Goal: Check status: Check status

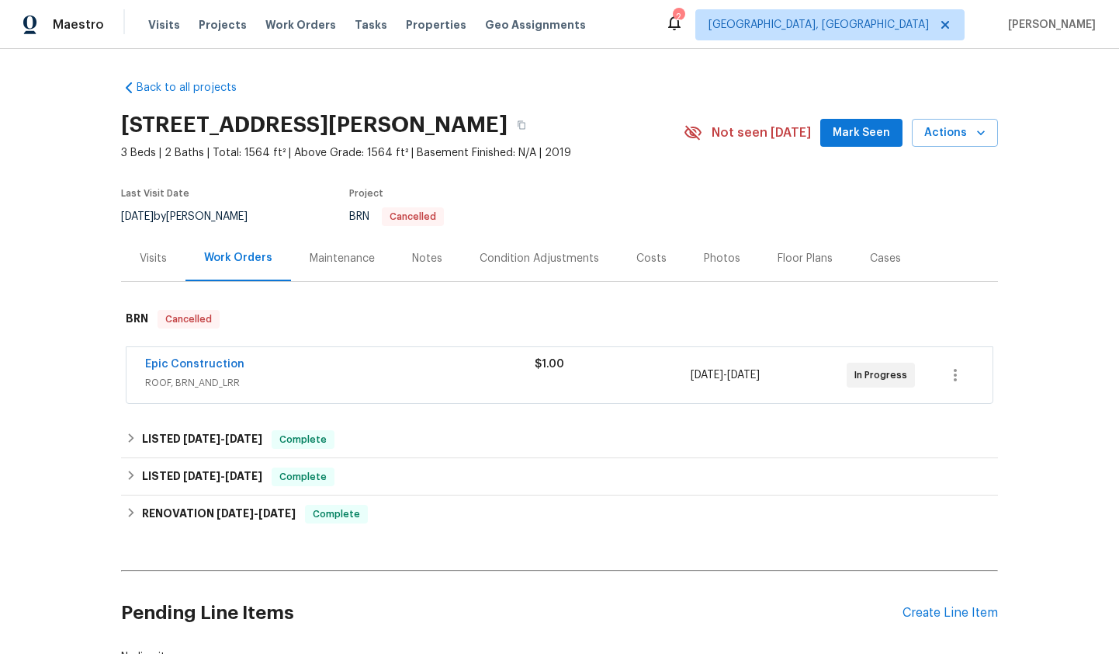
scroll to position [116, 0]
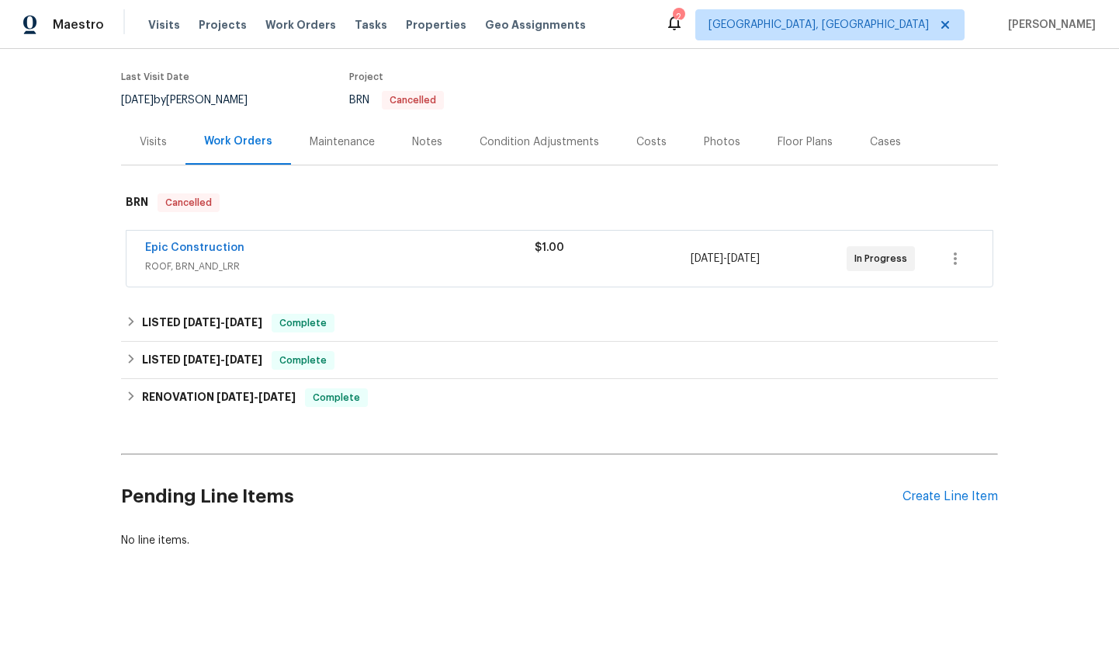
click at [358, 259] on span "ROOF, BRN_AND_LRR" at bounding box center [340, 267] width 390 height 16
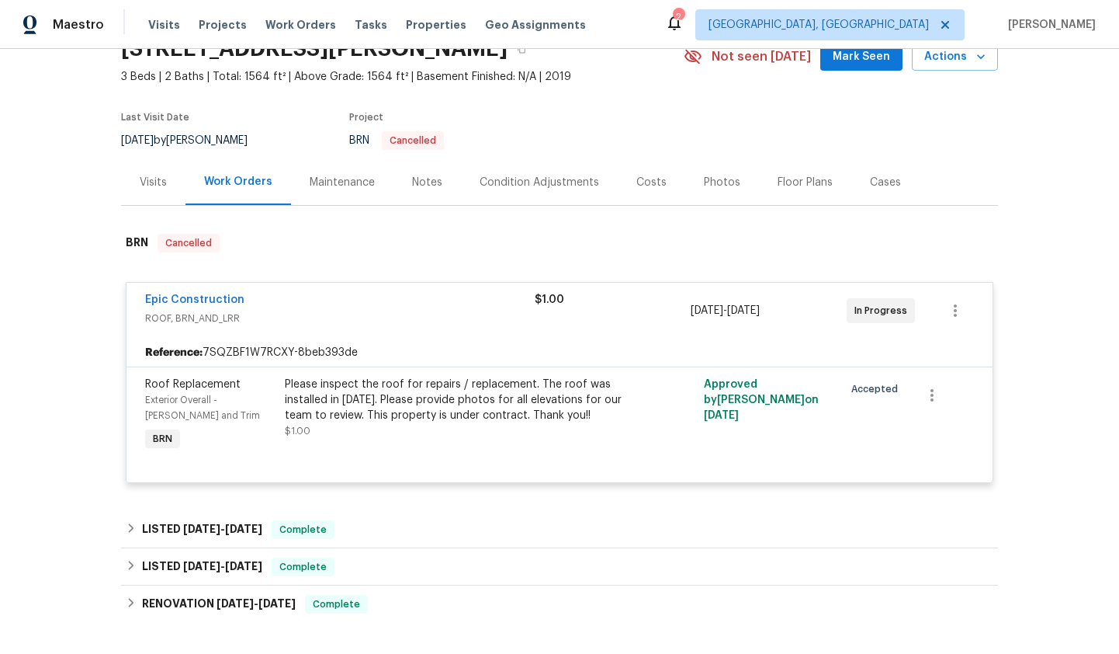
scroll to position [70, 0]
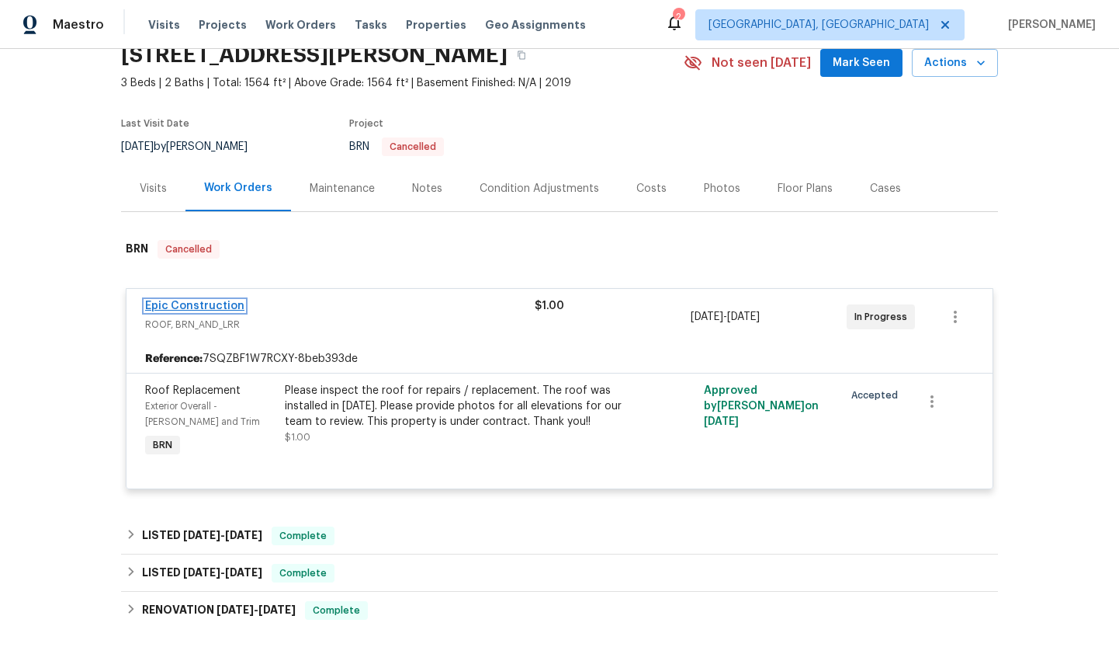
click at [212, 309] on link "Epic Construction" at bounding box center [194, 305] width 99 height 11
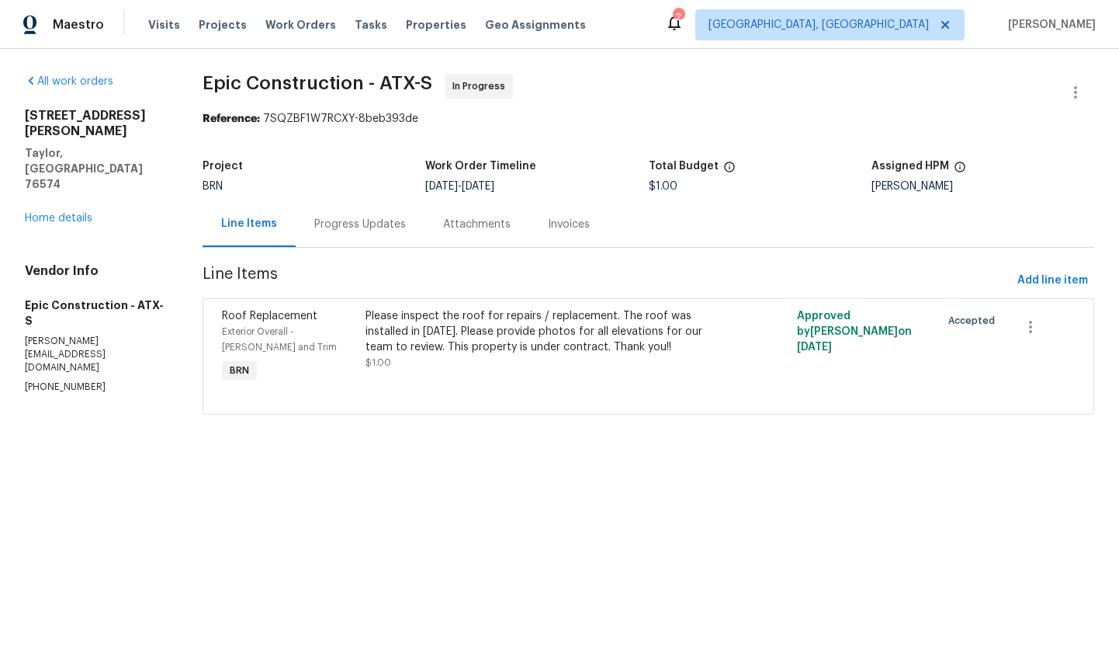
click at [363, 234] on div "Progress Updates" at bounding box center [360, 224] width 129 height 46
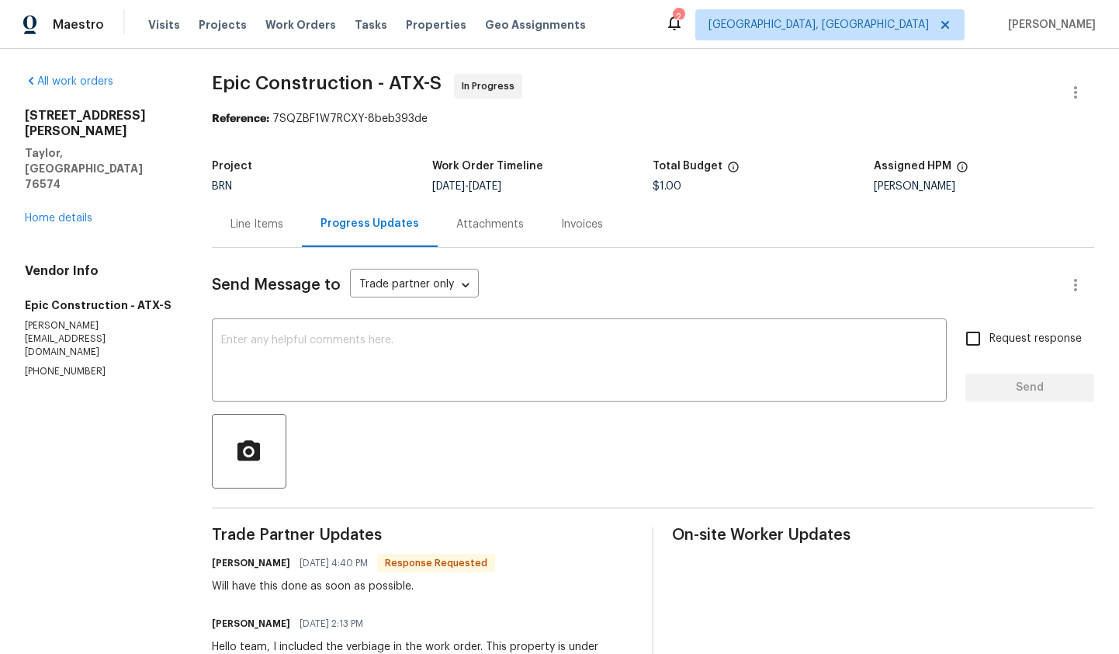
click at [477, 222] on div "Attachments" at bounding box center [490, 225] width 68 height 16
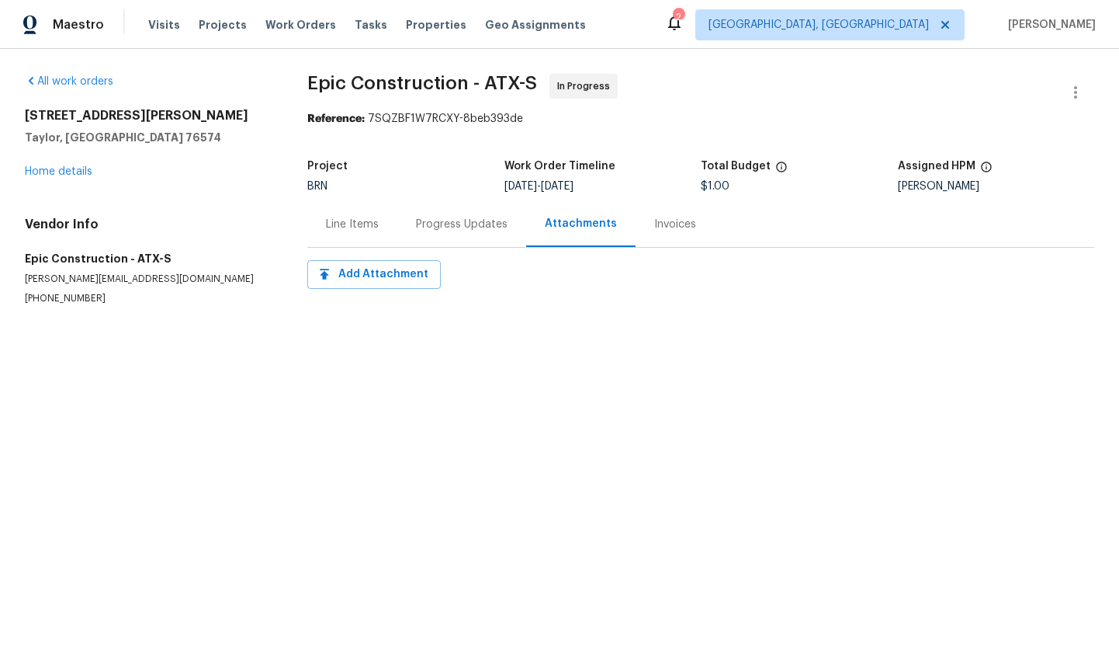
click at [675, 226] on div "Invoices" at bounding box center [675, 225] width 42 height 16
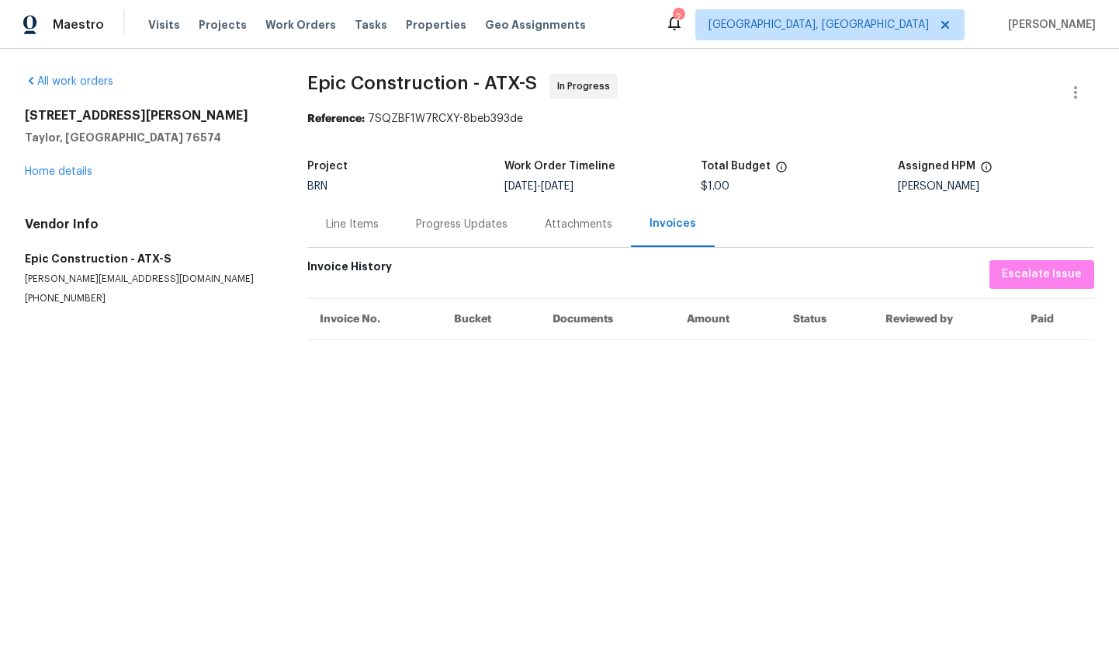
click at [324, 224] on div "Line Items" at bounding box center [352, 224] width 90 height 46
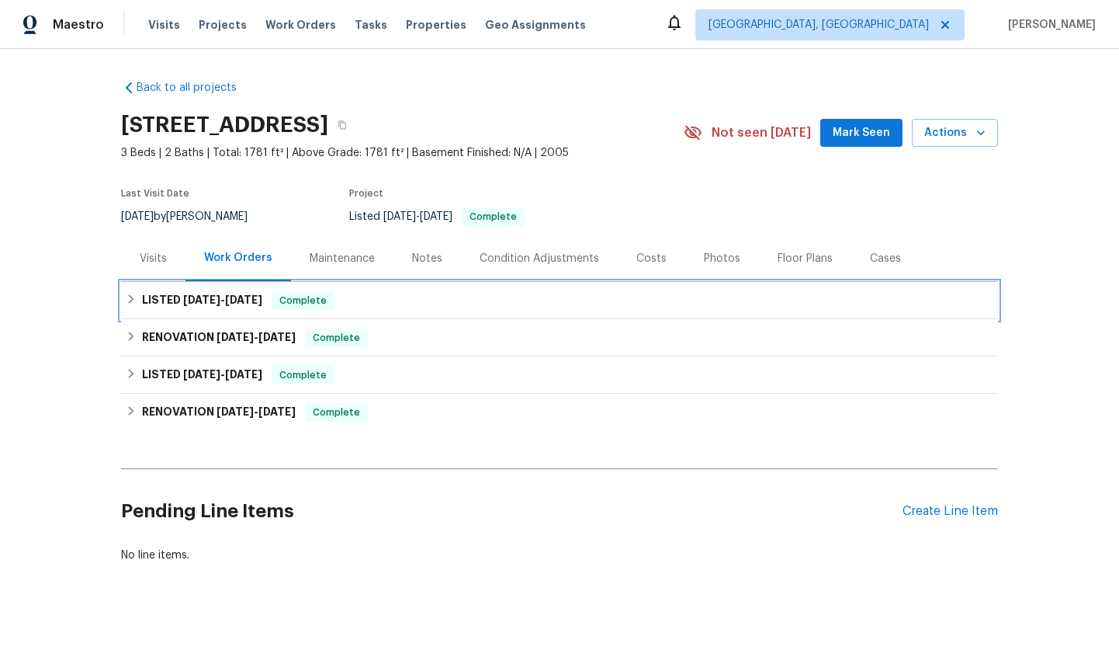
click at [333, 307] on span "Complete" at bounding box center [303, 301] width 60 height 16
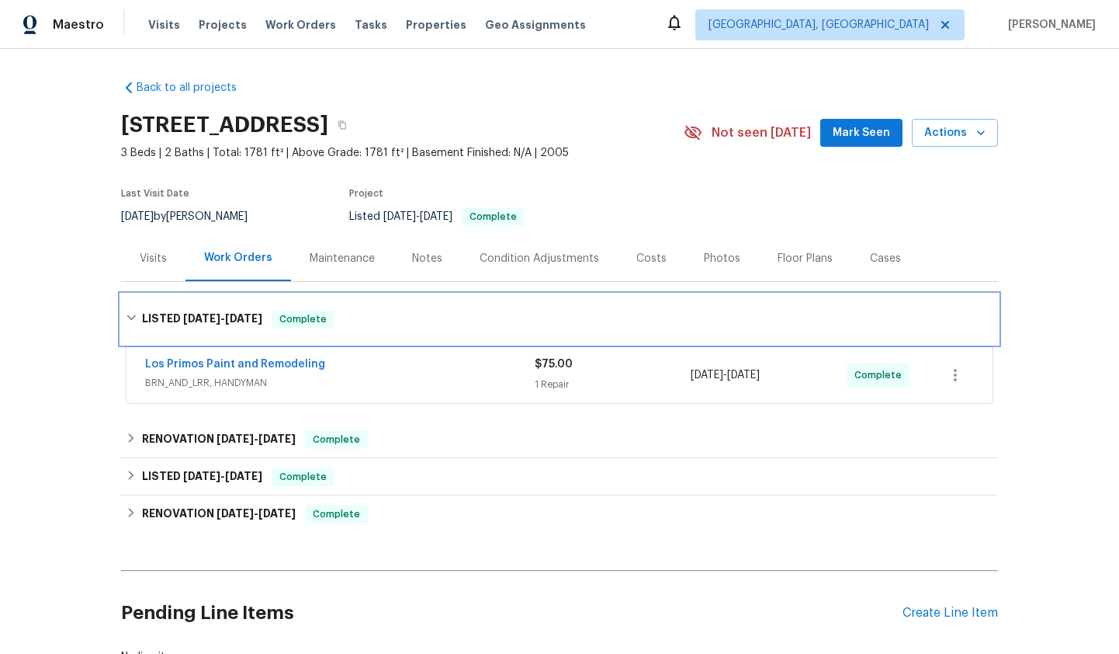
scroll to position [88, 0]
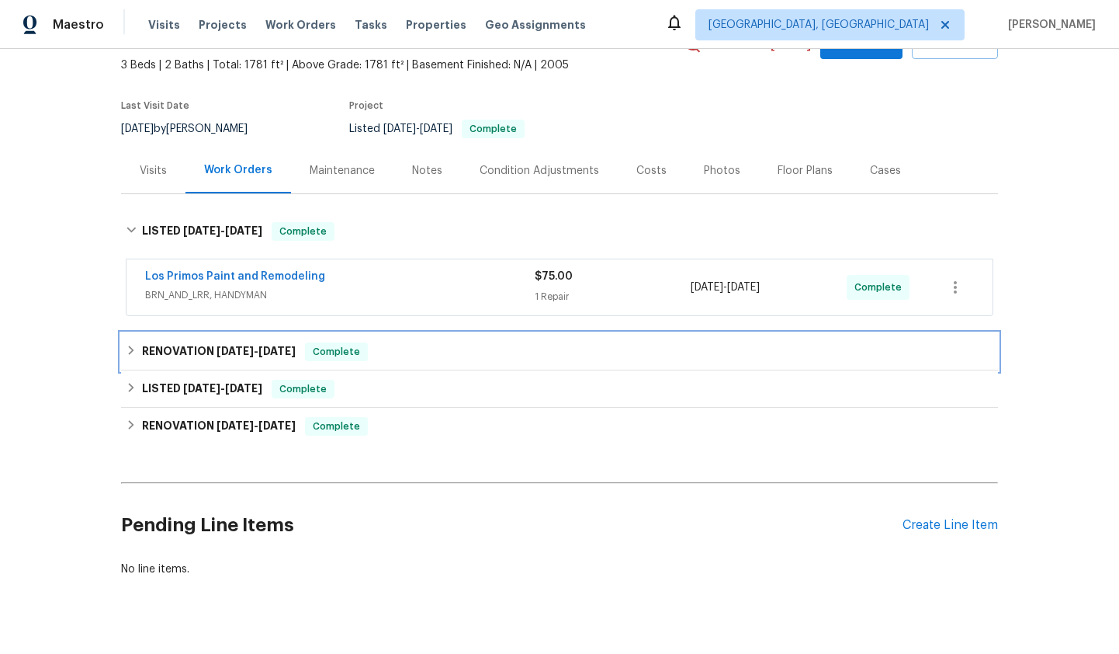
click at [384, 354] on div "RENOVATION 7/29/25 - 7/31/25 Complete" at bounding box center [560, 351] width 868 height 19
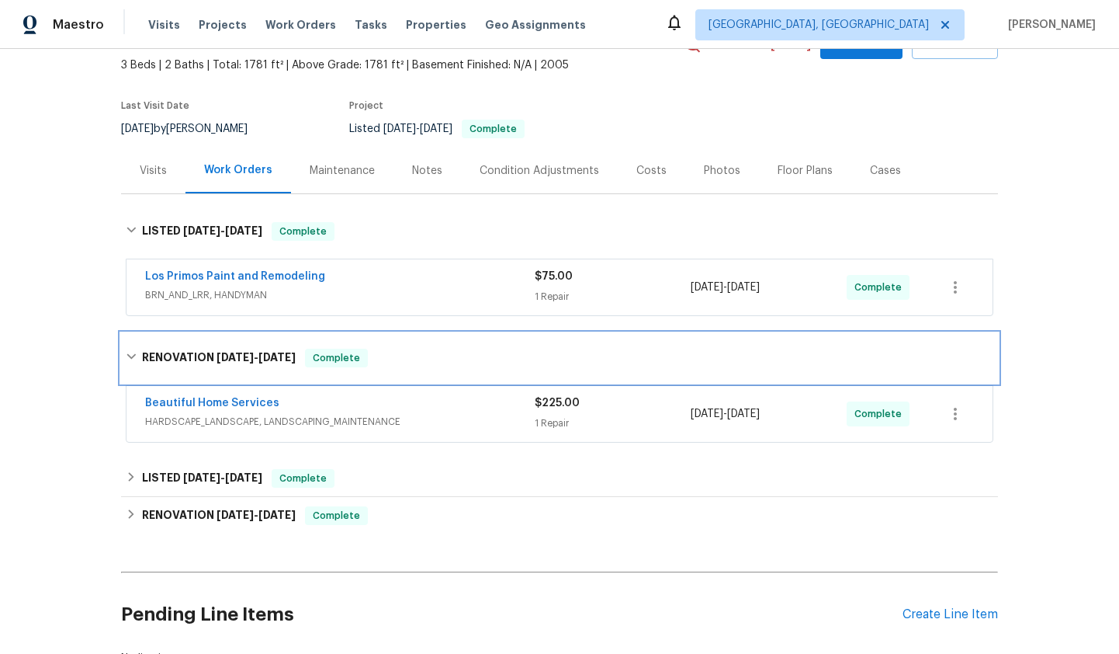
scroll to position [206, 0]
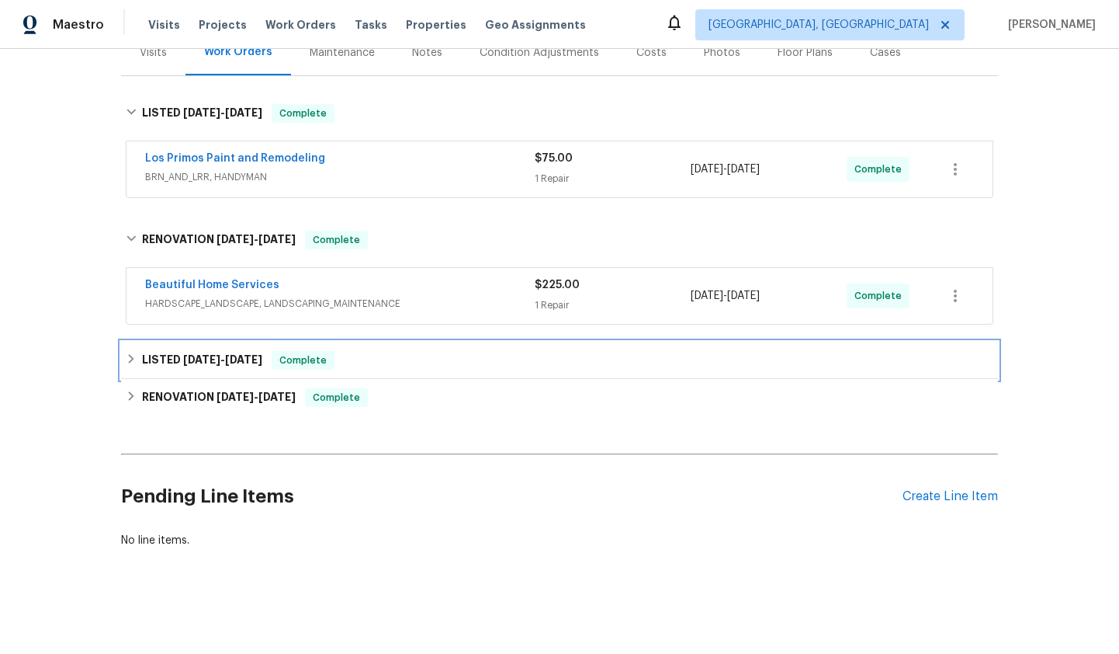
click at [384, 354] on div "LISTED 7/25/25 - 7/26/25 Complete" at bounding box center [560, 360] width 868 height 19
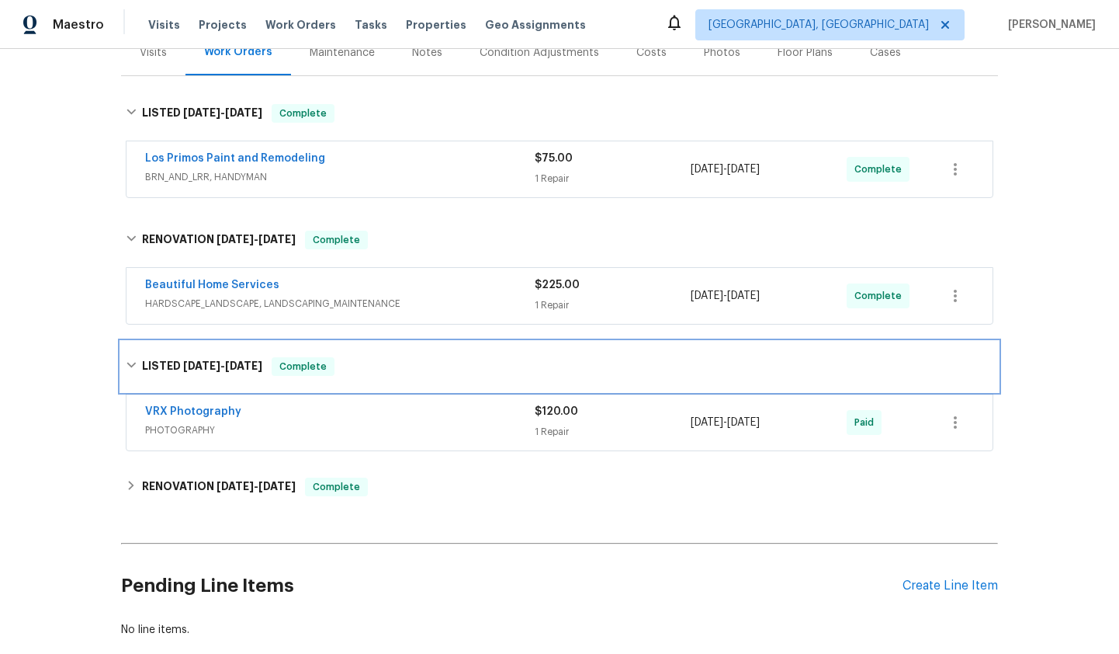
scroll to position [295, 0]
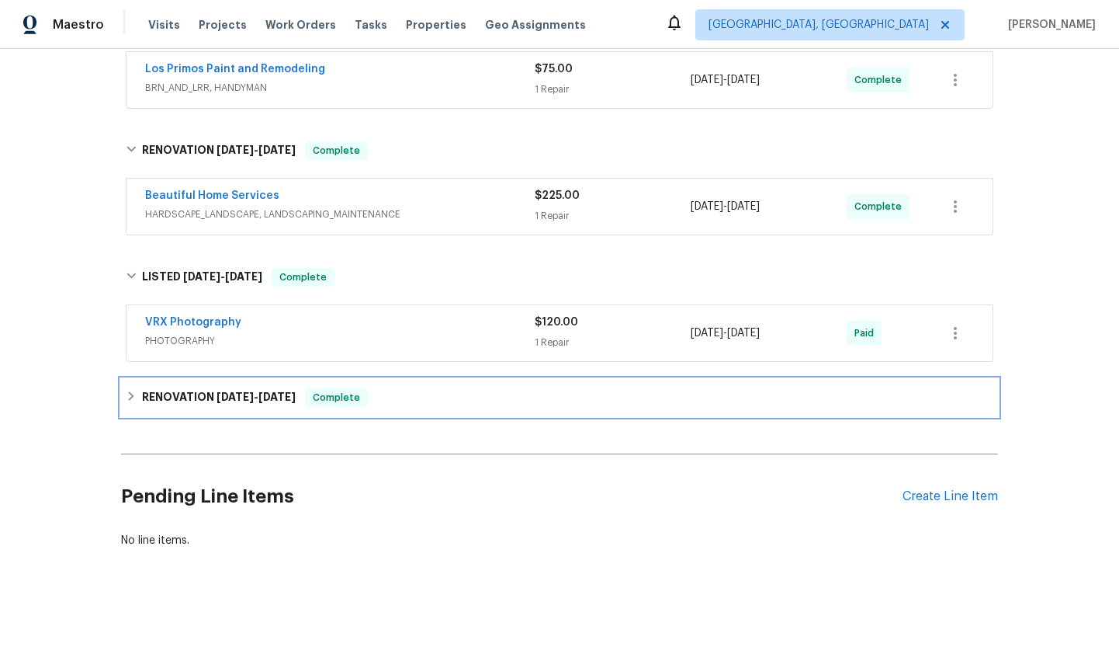
click at [406, 401] on div "RENOVATION 7/7/25 - 8/8/25 Complete" at bounding box center [560, 397] width 868 height 19
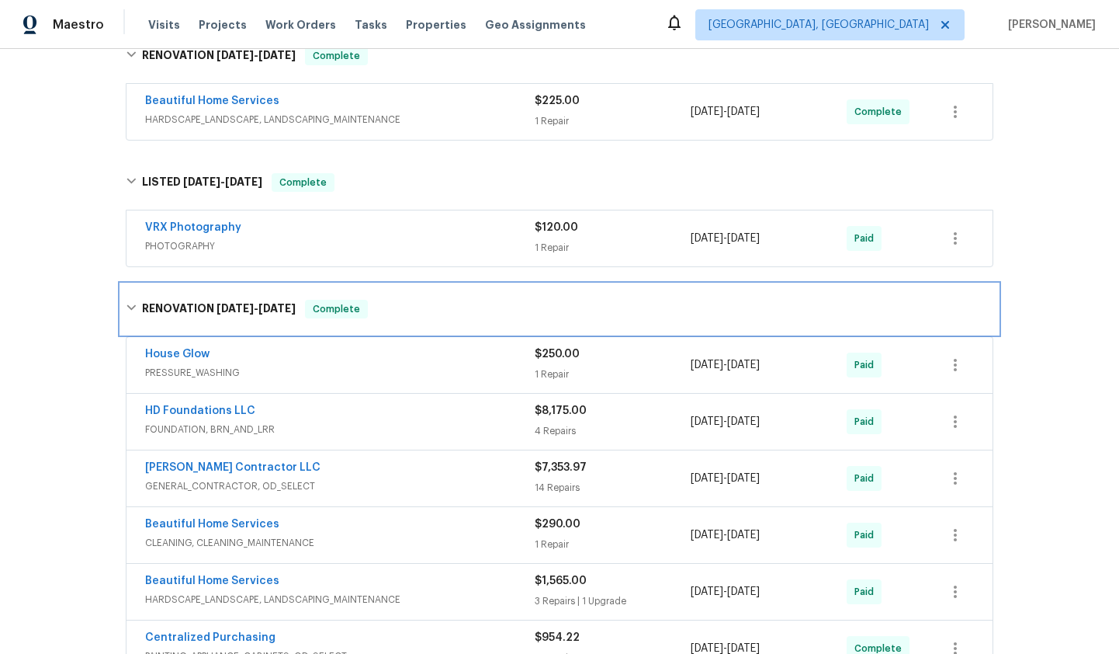
scroll to position [390, 0]
